Goal: Task Accomplishment & Management: Manage account settings

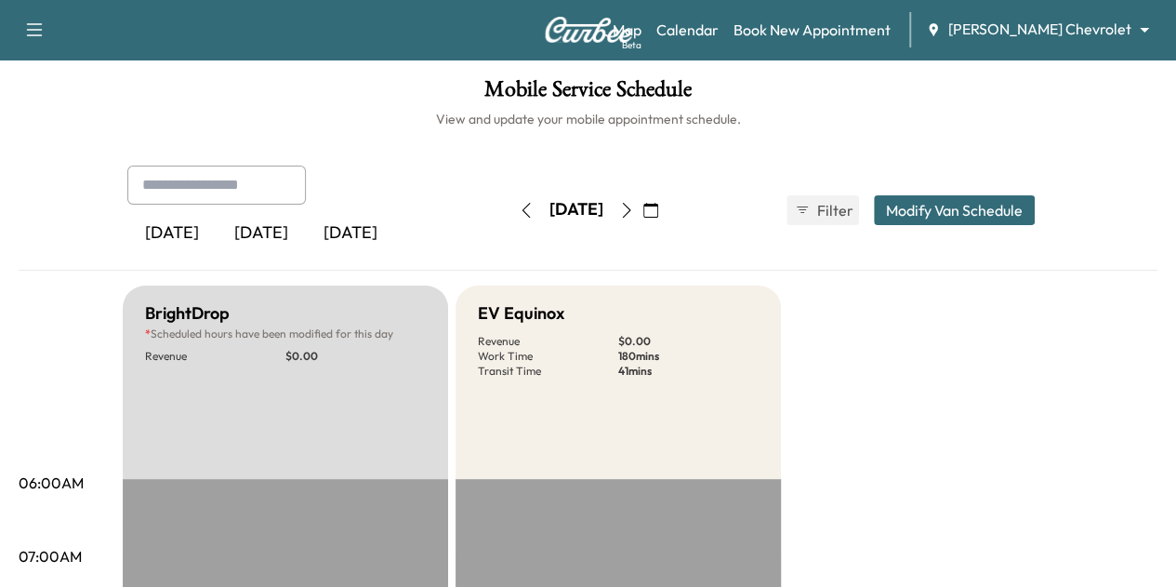
click at [511, 207] on button "button" at bounding box center [527, 210] width 32 height 30
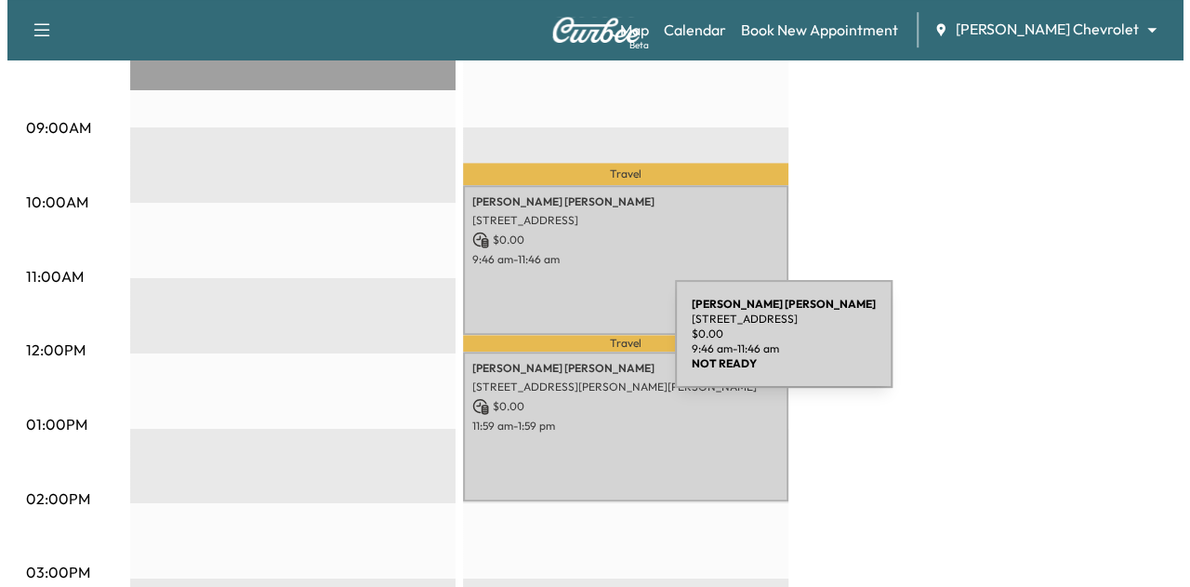
scroll to position [578, 0]
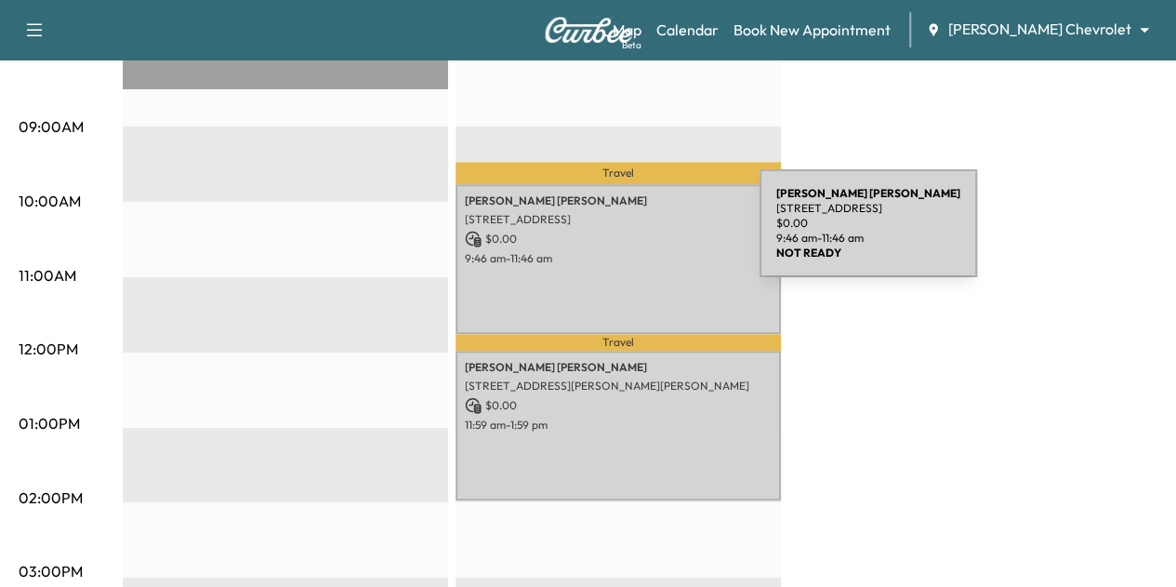
click at [620, 234] on p "$ 0.00" at bounding box center [618, 239] width 307 height 17
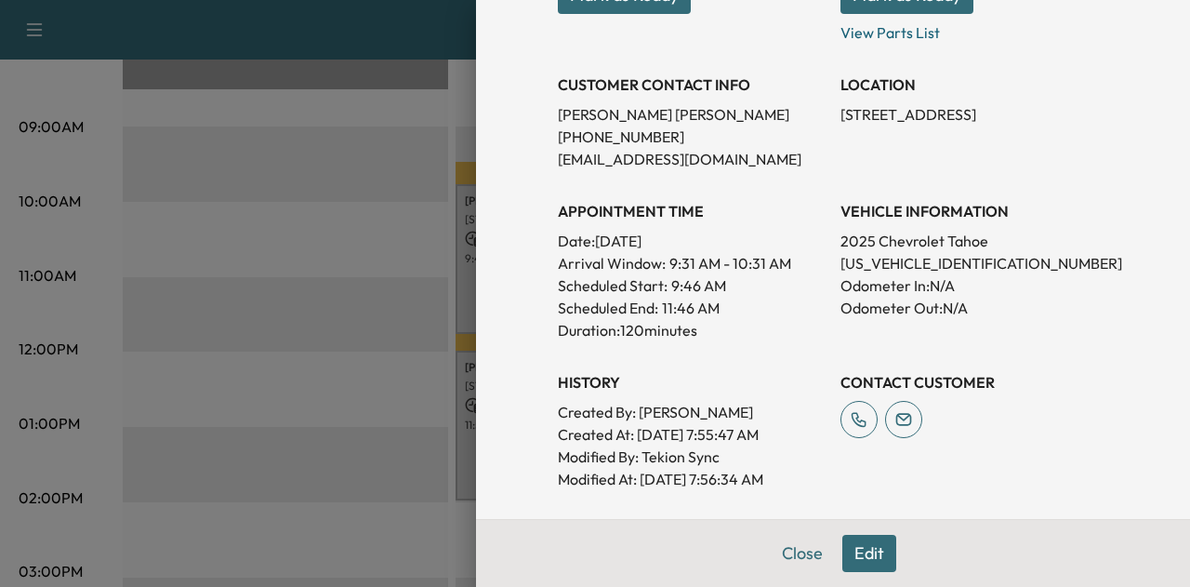
scroll to position [333, 0]
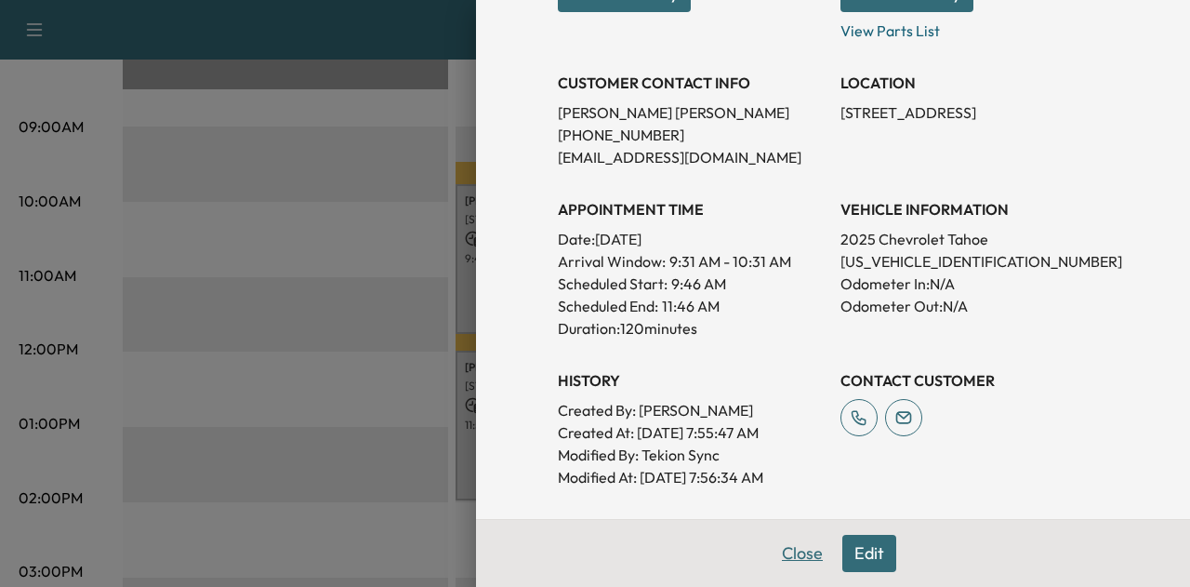
click at [789, 551] on button "Close" at bounding box center [802, 553] width 65 height 37
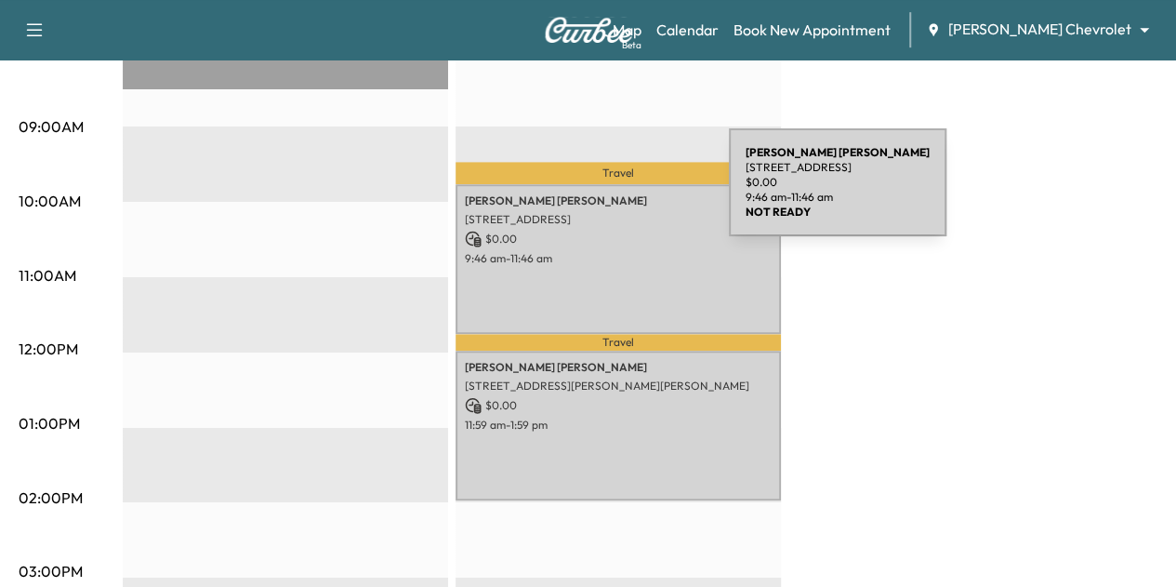
click at [590, 193] on p "[PERSON_NAME]" at bounding box center [618, 200] width 307 height 15
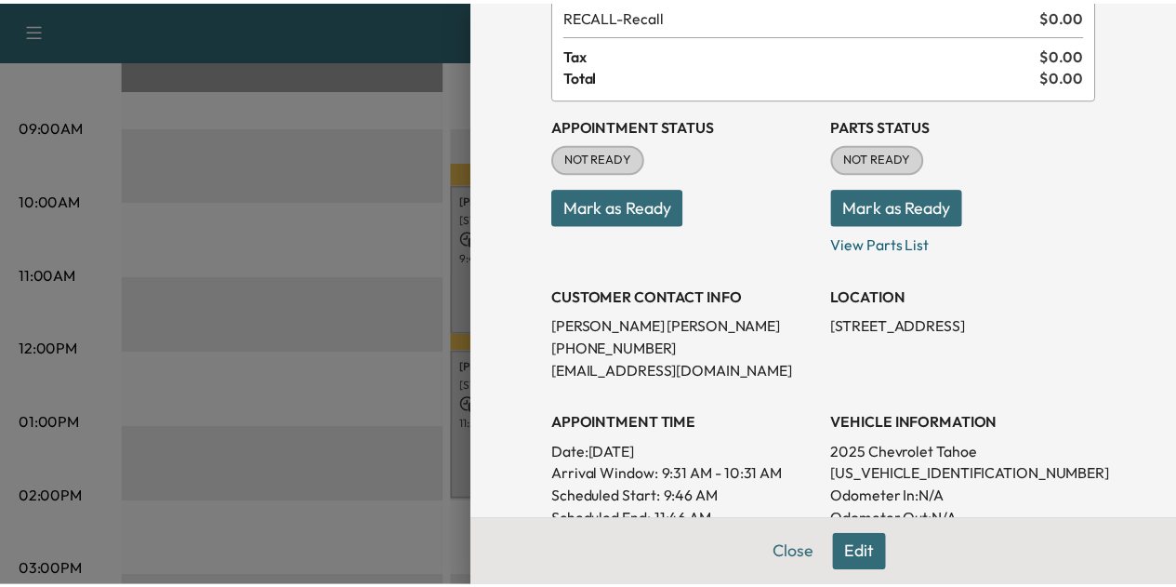
scroll to position [140, 0]
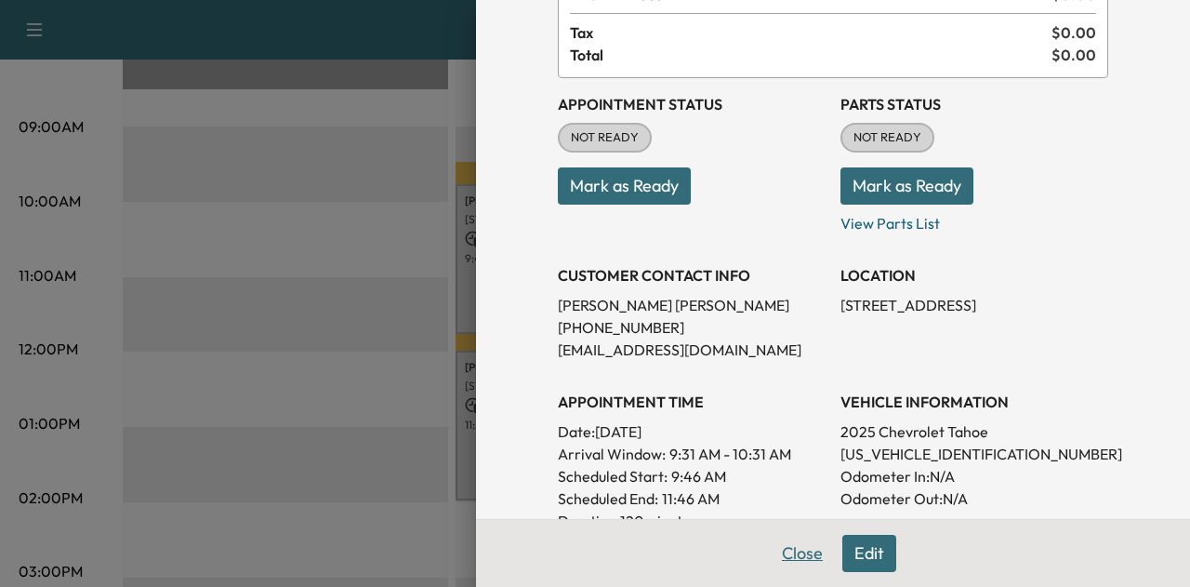
click at [782, 557] on button "Close" at bounding box center [802, 553] width 65 height 37
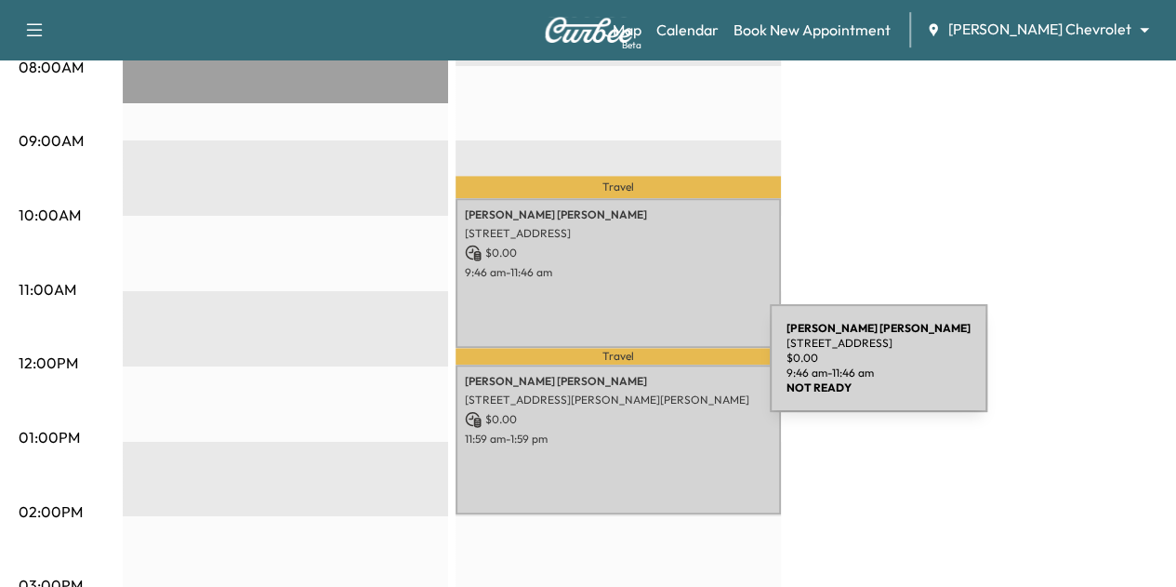
scroll to position [563, 0]
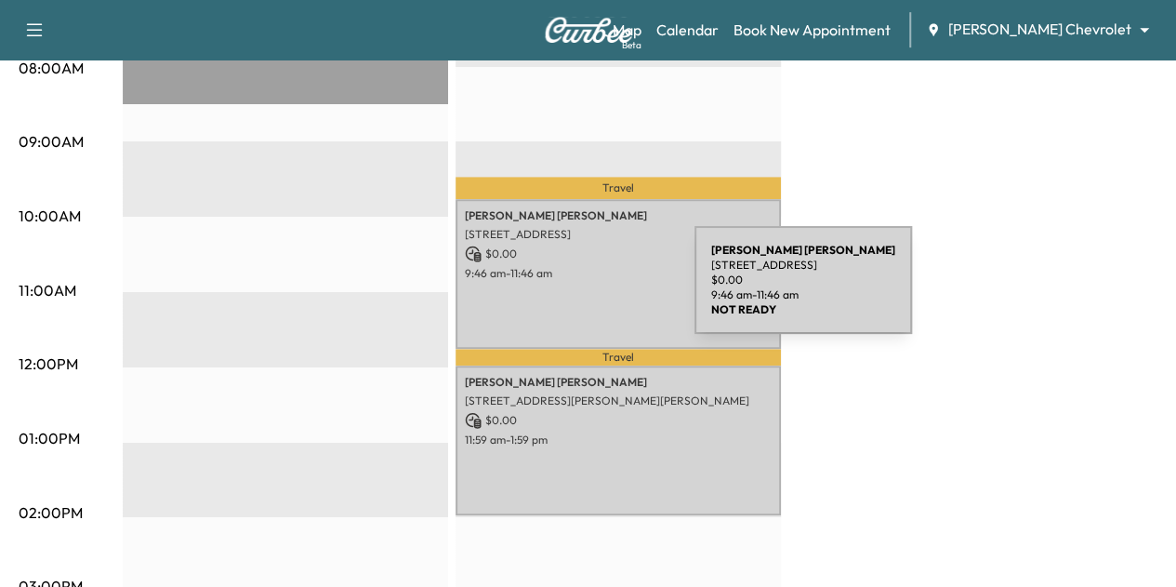
click at [555, 291] on div "[PERSON_NAME] [STREET_ADDRESS] $ 0.00 9:46 am - 11:46 am" at bounding box center [619, 274] width 326 height 151
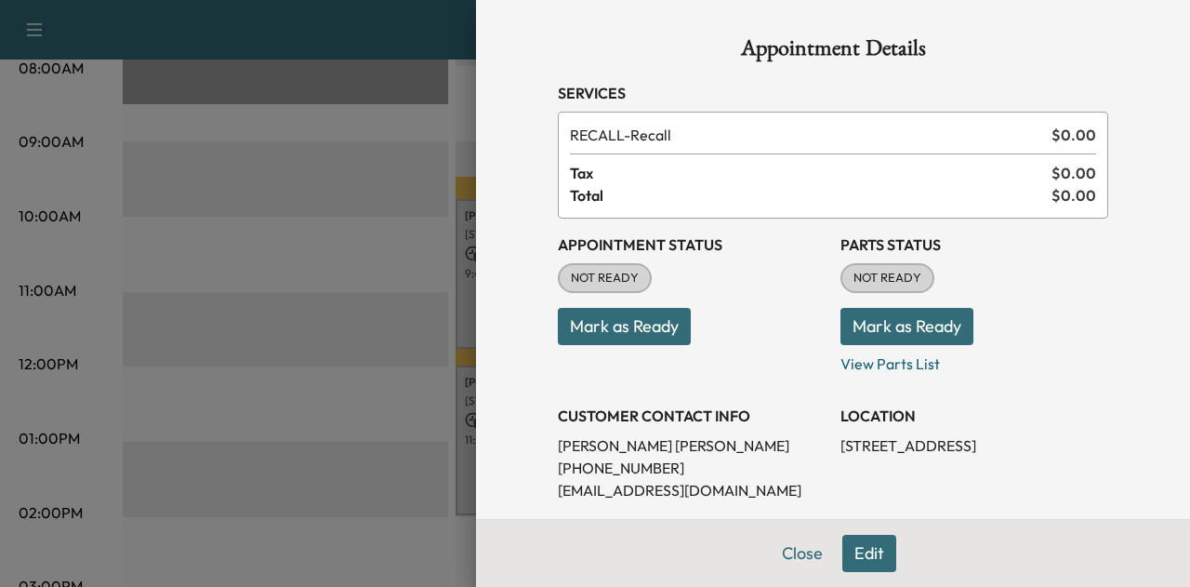
click at [645, 325] on button "Mark as Ready" at bounding box center [624, 326] width 133 height 37
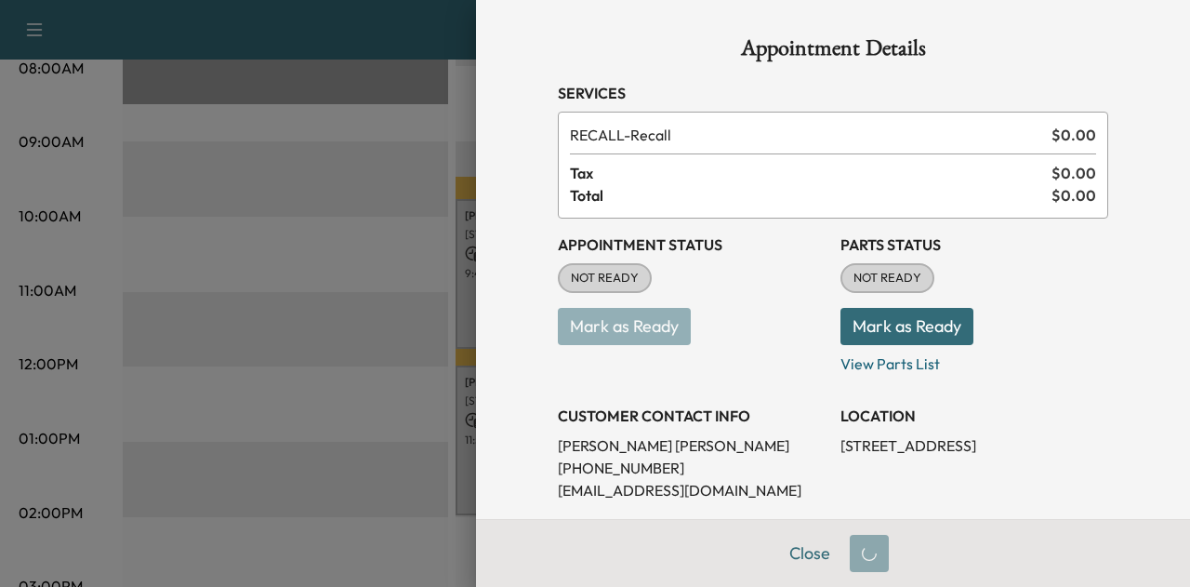
click at [895, 332] on button "Mark as Ready" at bounding box center [907, 326] width 133 height 37
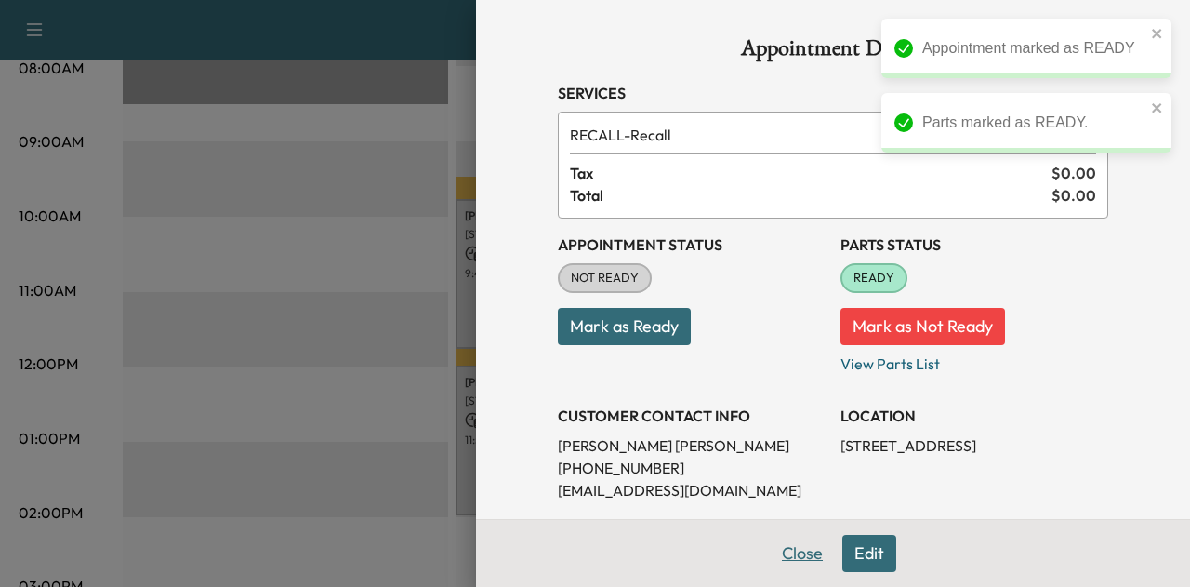
click at [807, 547] on button "Close" at bounding box center [802, 553] width 65 height 37
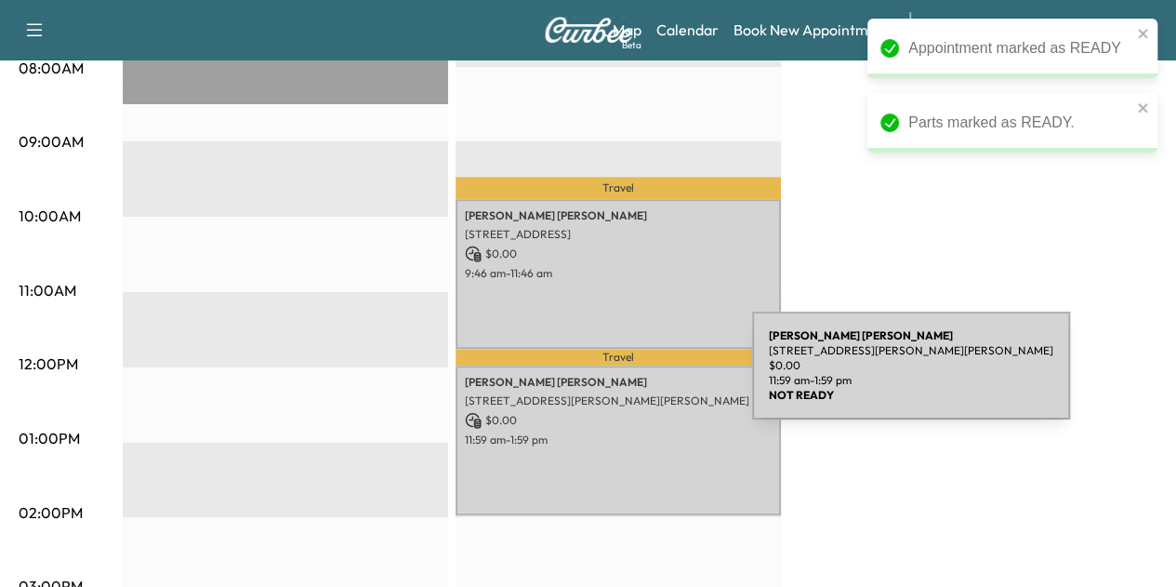
click at [613, 377] on p "[PERSON_NAME]" at bounding box center [618, 382] width 307 height 15
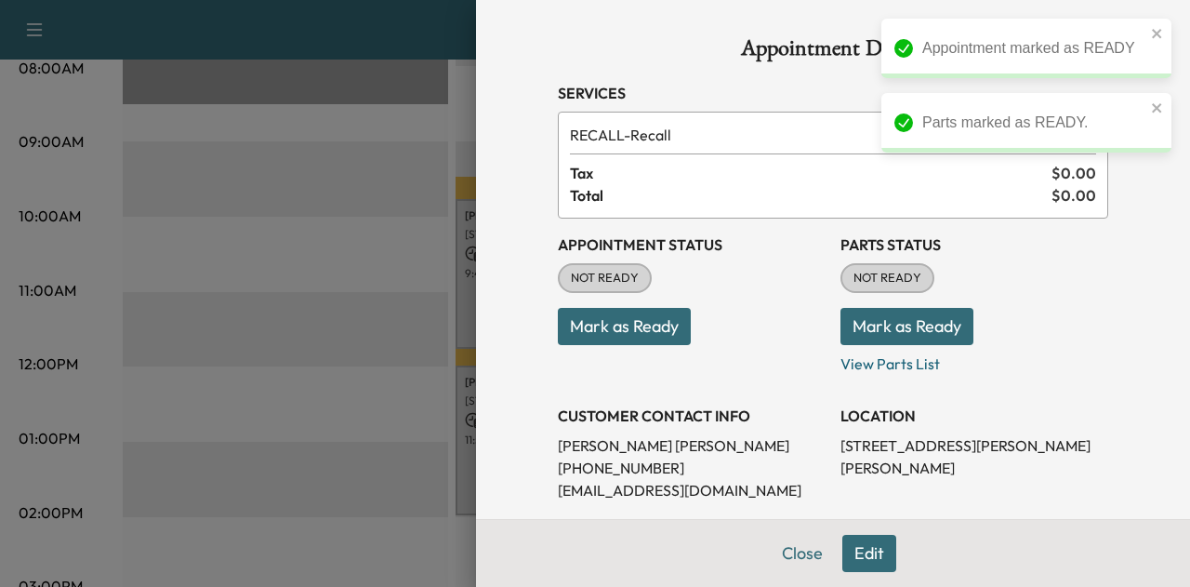
click at [637, 321] on button "Mark as Ready" at bounding box center [624, 326] width 133 height 37
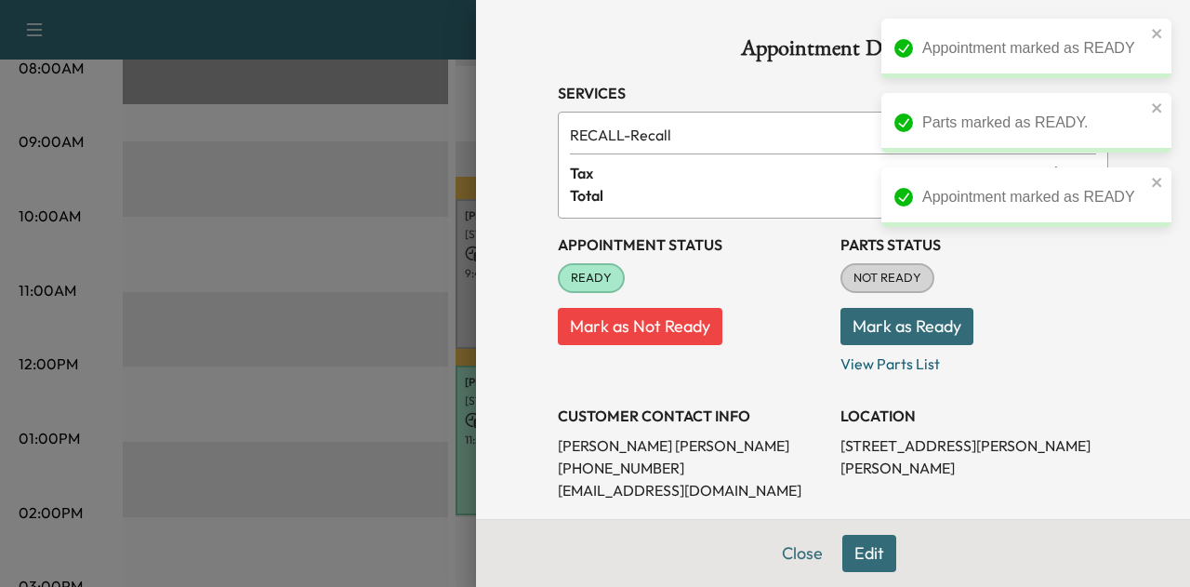
click at [866, 326] on button "Mark as Ready" at bounding box center [907, 326] width 133 height 37
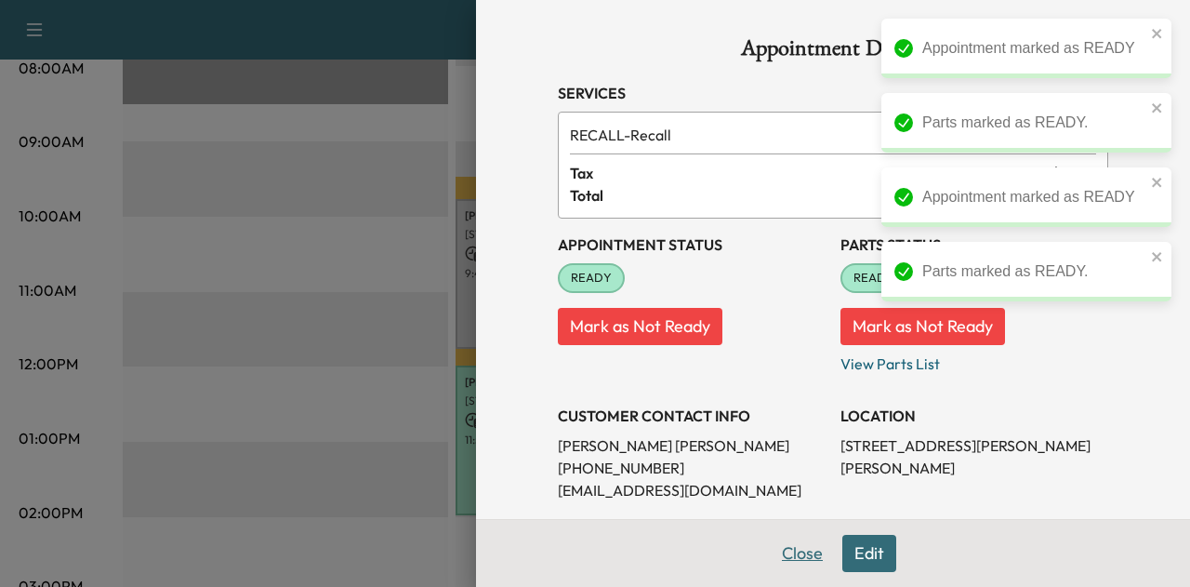
click at [781, 555] on button "Close" at bounding box center [802, 553] width 65 height 37
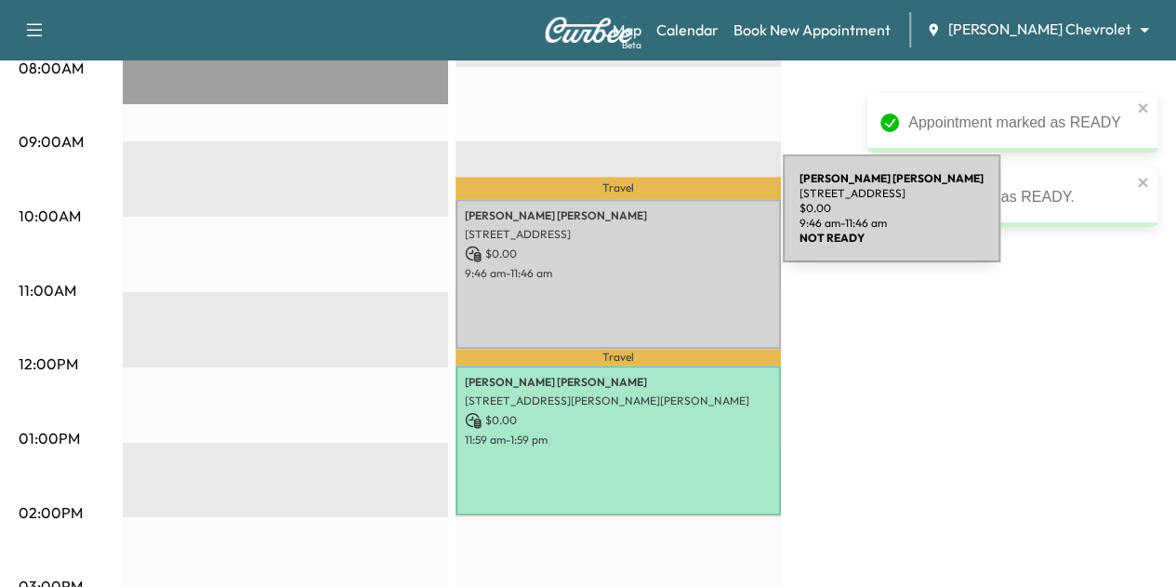
click at [644, 219] on div "[PERSON_NAME] [STREET_ADDRESS] $ 0.00 9:46 am - 11:46 am" at bounding box center [619, 274] width 326 height 151
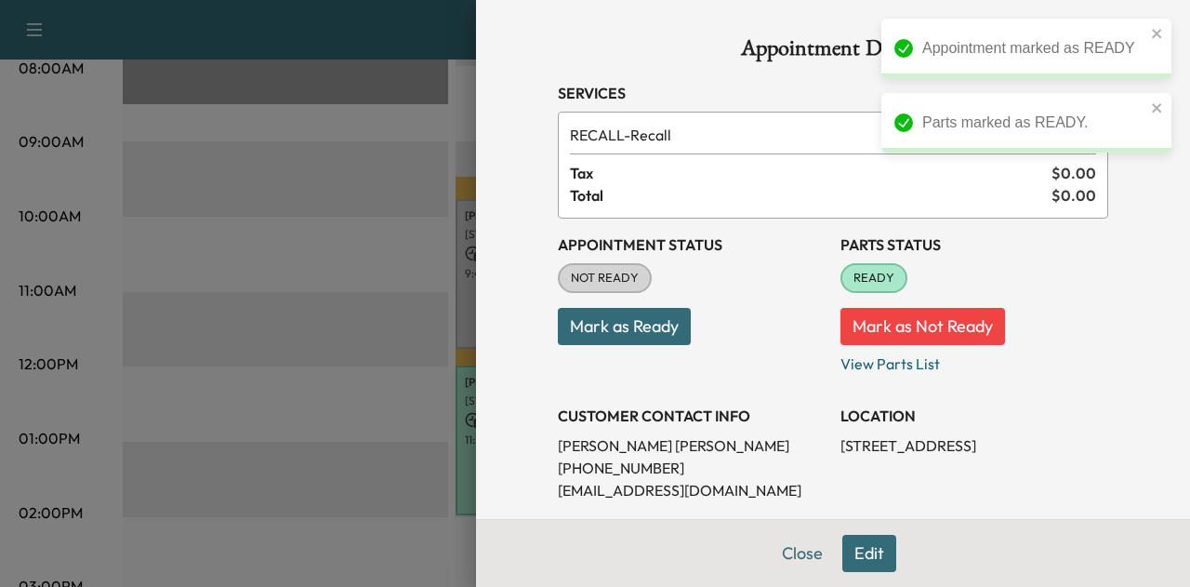
click at [609, 317] on button "Mark as Ready" at bounding box center [624, 326] width 133 height 37
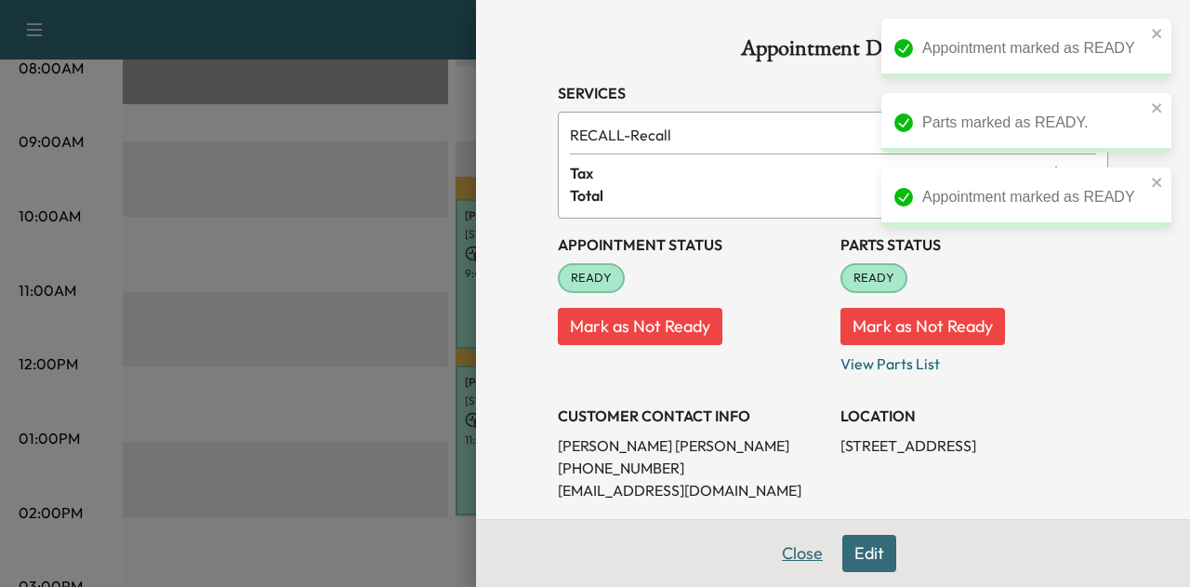
click at [787, 548] on button "Close" at bounding box center [802, 553] width 65 height 37
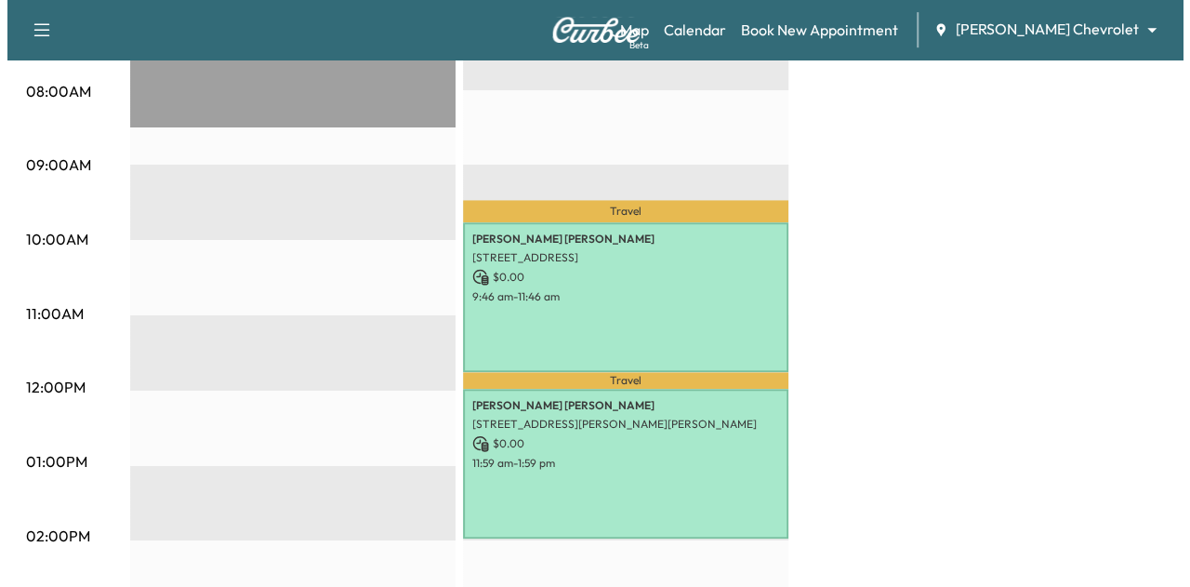
scroll to position [538, 0]
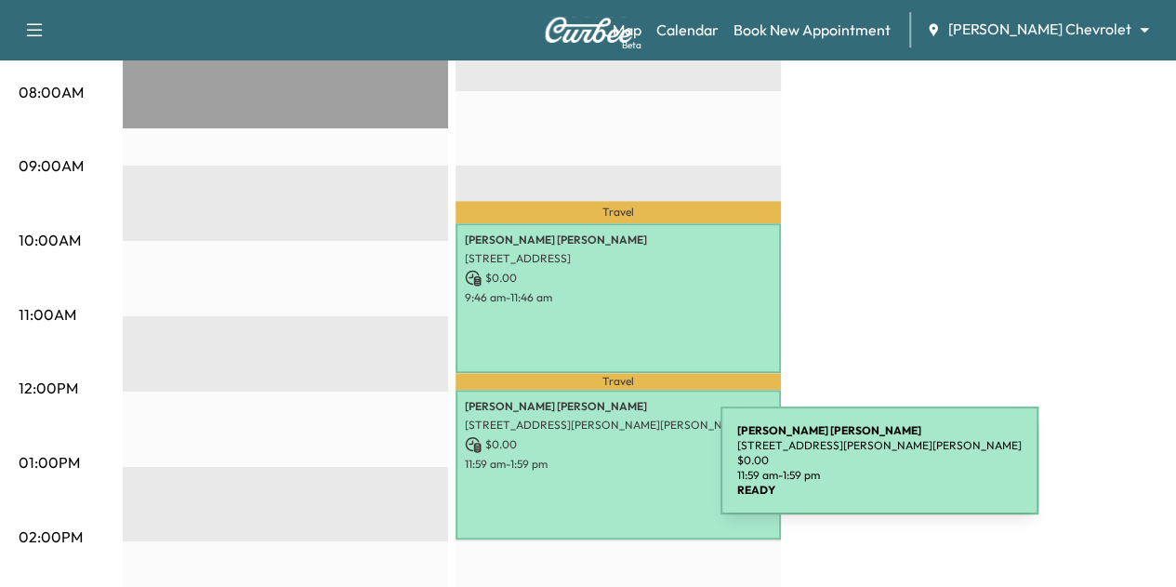
click at [581, 472] on div "[PERSON_NAME] [STREET_ADDRESS][PERSON_NAME][PERSON_NAME] $ 0.00 11:59 am - 1:59…" at bounding box center [619, 465] width 326 height 151
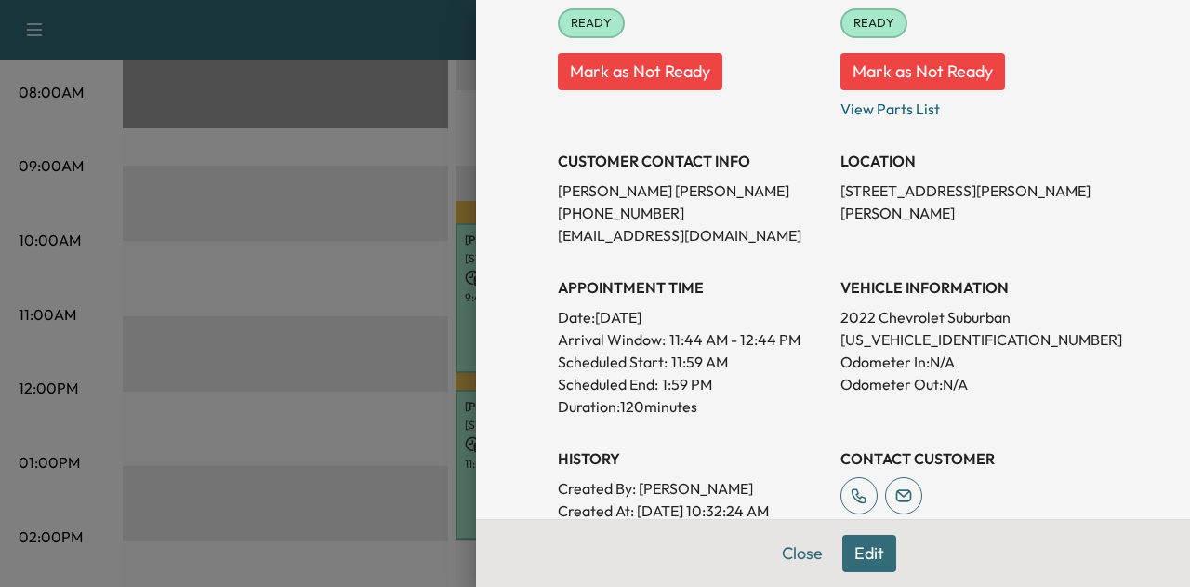
scroll to position [369, 0]
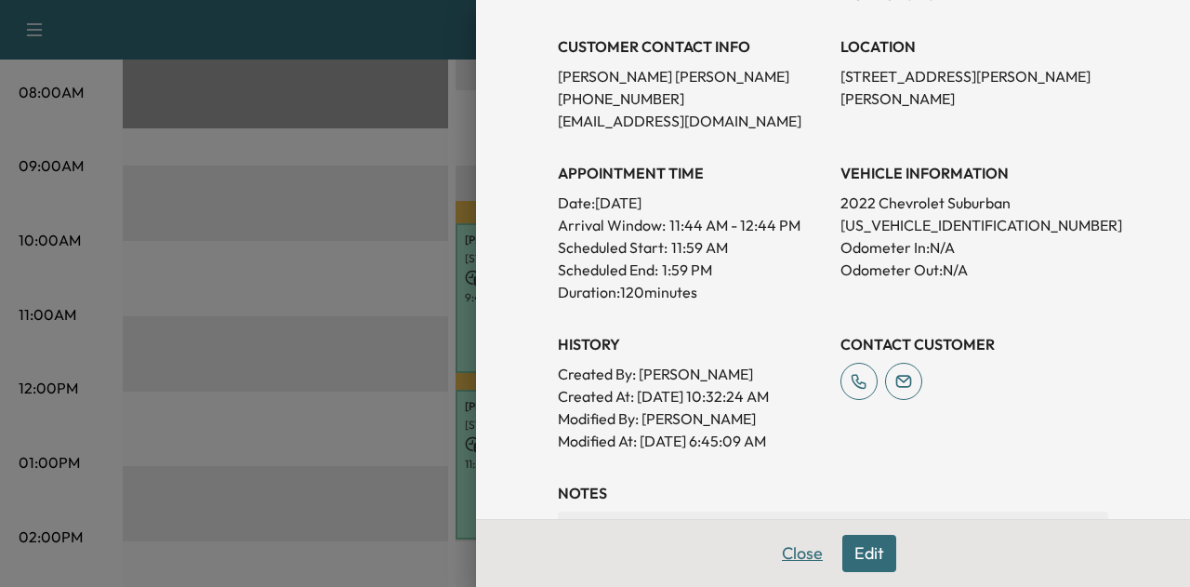
click at [778, 551] on button "Close" at bounding box center [802, 553] width 65 height 37
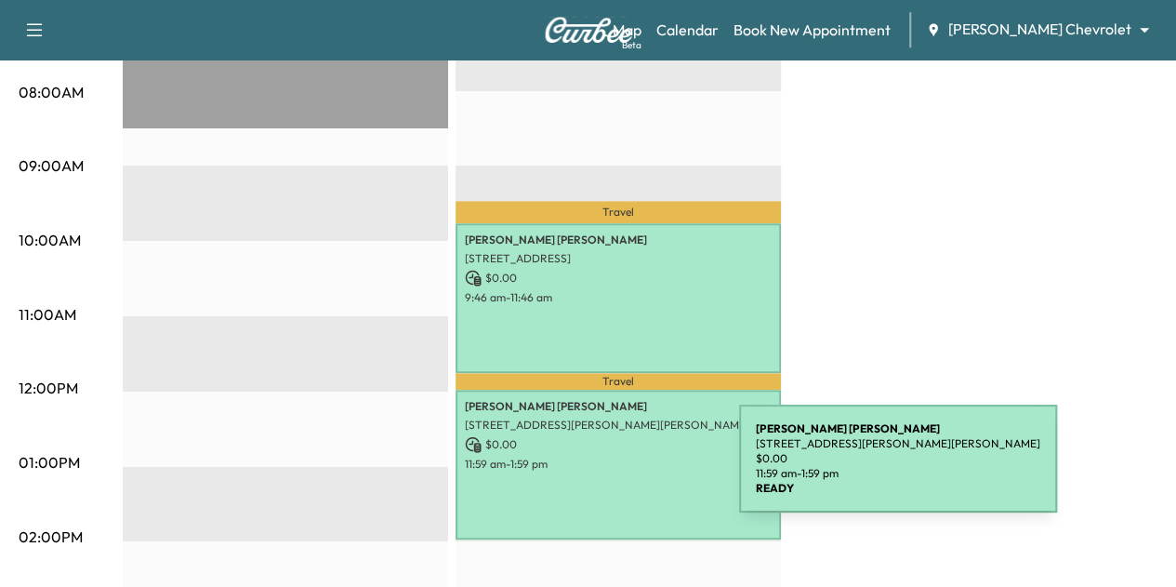
click at [600, 470] on div "[PERSON_NAME] [STREET_ADDRESS][PERSON_NAME][PERSON_NAME] $ 0.00 11:59 am - 1:59…" at bounding box center [619, 465] width 326 height 151
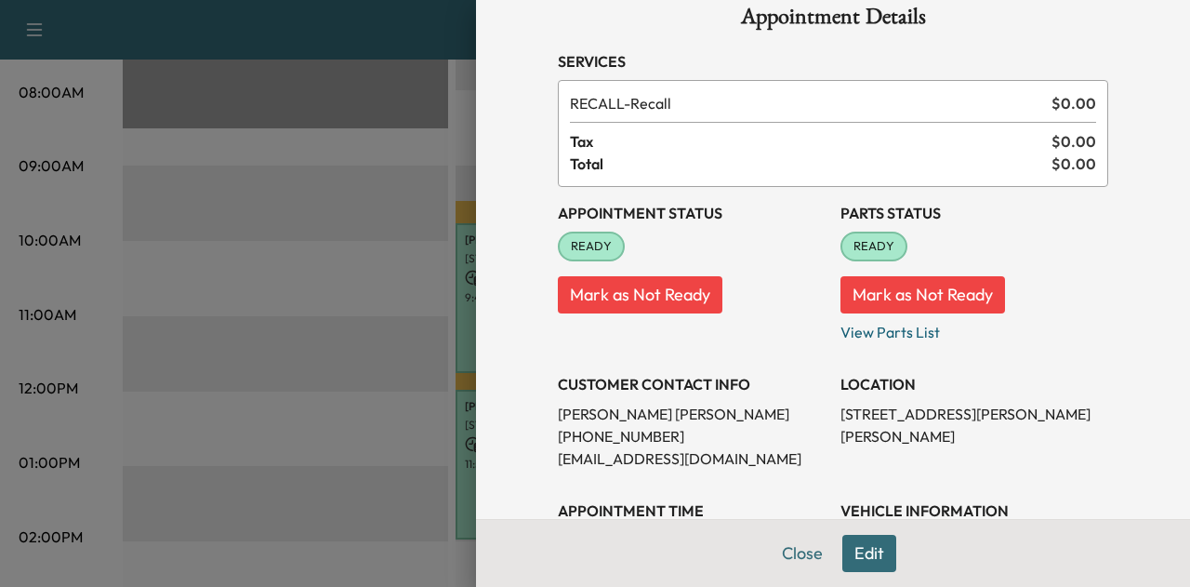
scroll to position [53, 0]
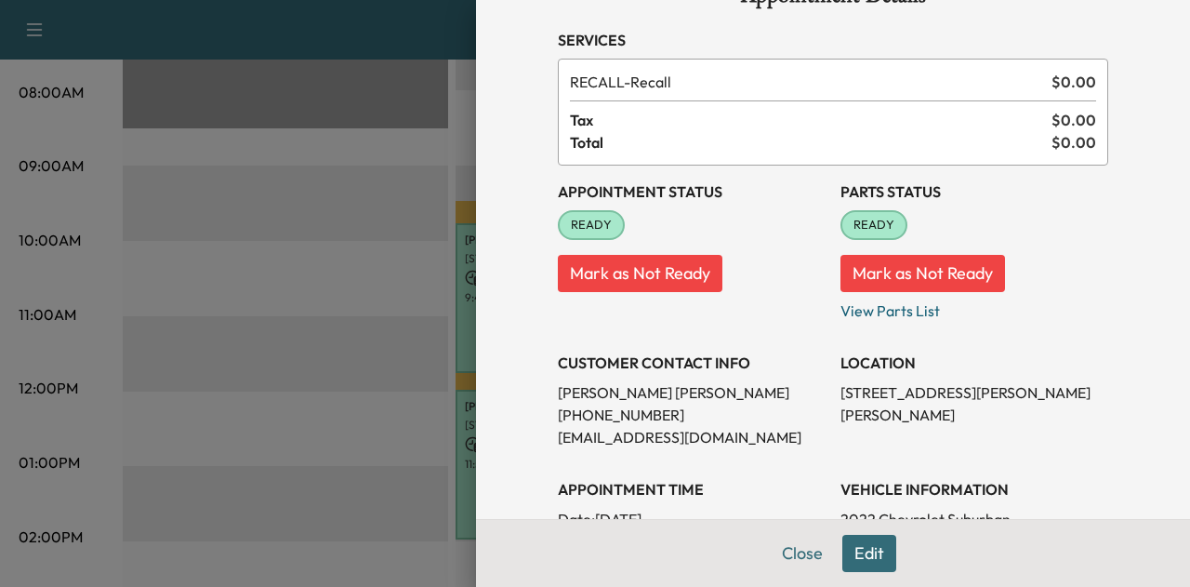
click at [869, 397] on p "[STREET_ADDRESS][PERSON_NAME][PERSON_NAME]" at bounding box center [975, 403] width 268 height 45
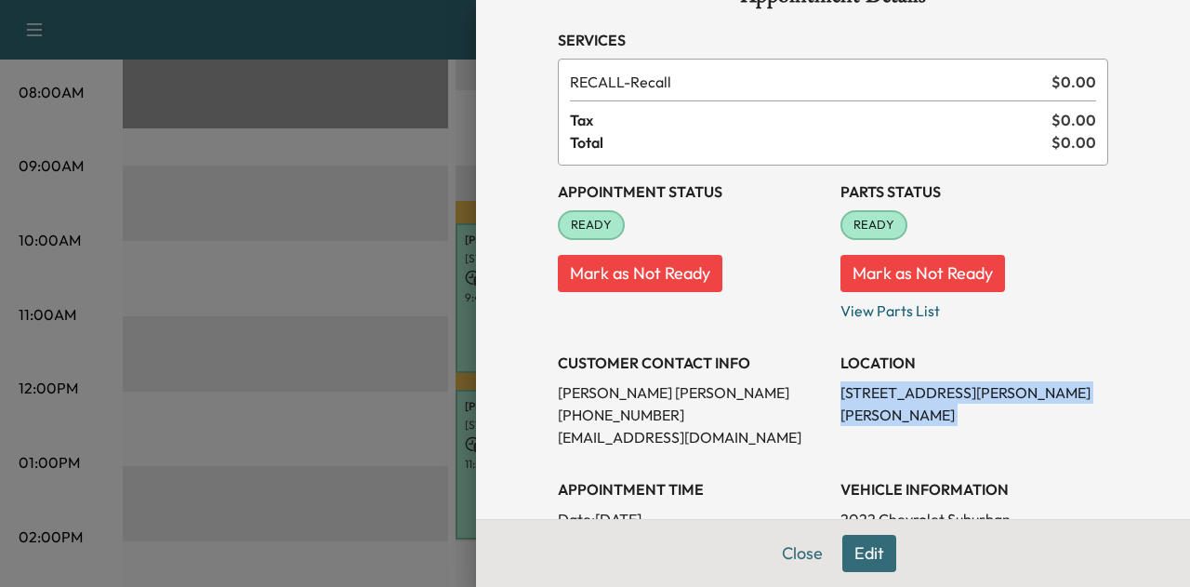
click at [869, 397] on p "[STREET_ADDRESS][PERSON_NAME][PERSON_NAME]" at bounding box center [975, 403] width 268 height 45
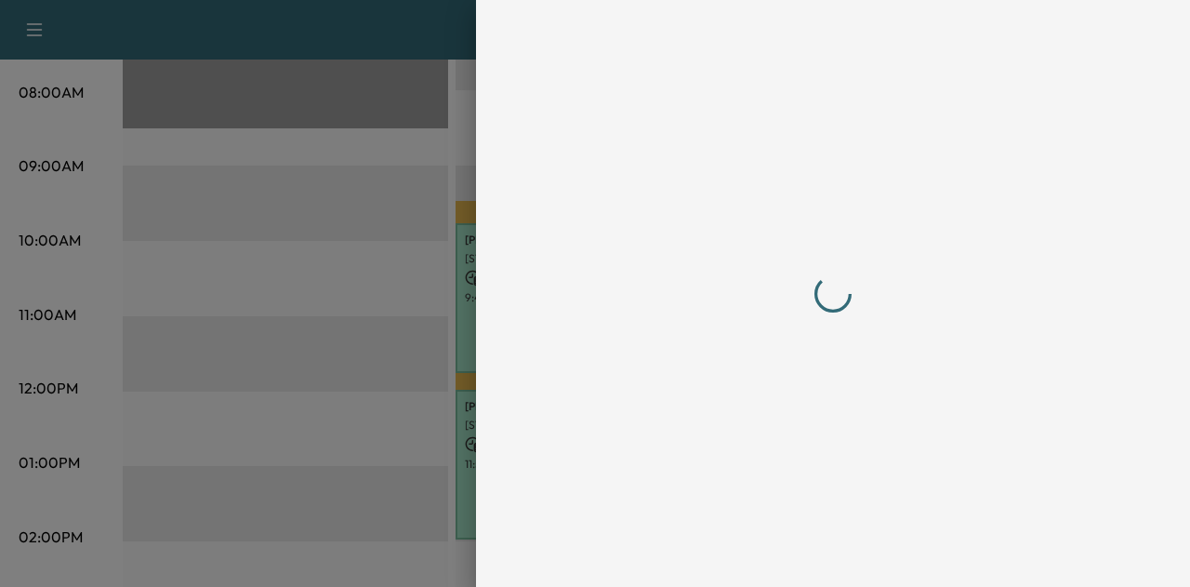
scroll to position [0, 0]
